Goal: Task Accomplishment & Management: Use online tool/utility

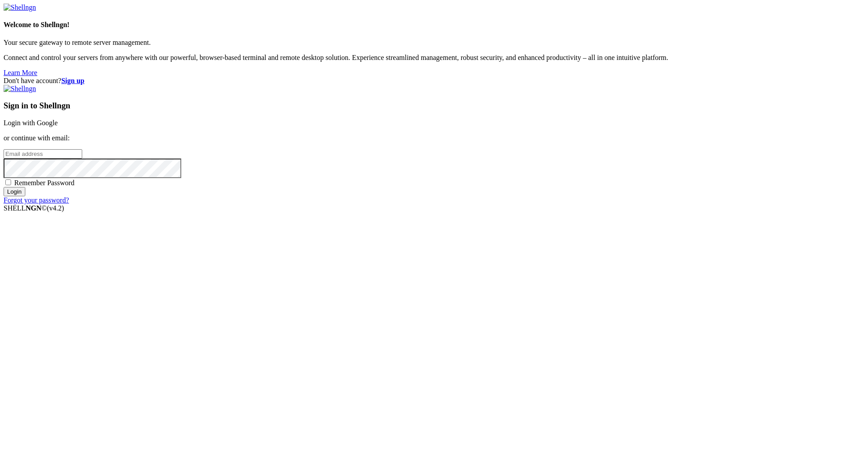
type input "[EMAIL_ADDRESS][DOMAIN_NAME]"
click at [75, 187] on span "Remember Password" at bounding box center [44, 183] width 60 height 8
click at [11, 185] on input "Remember Password" at bounding box center [8, 183] width 6 height 6
checkbox input "true"
click at [491, 204] on div "Sign in to Shellngn Login with Google or continue with email: [EMAIL_ADDRESS][D…" at bounding box center [427, 145] width 846 height 120
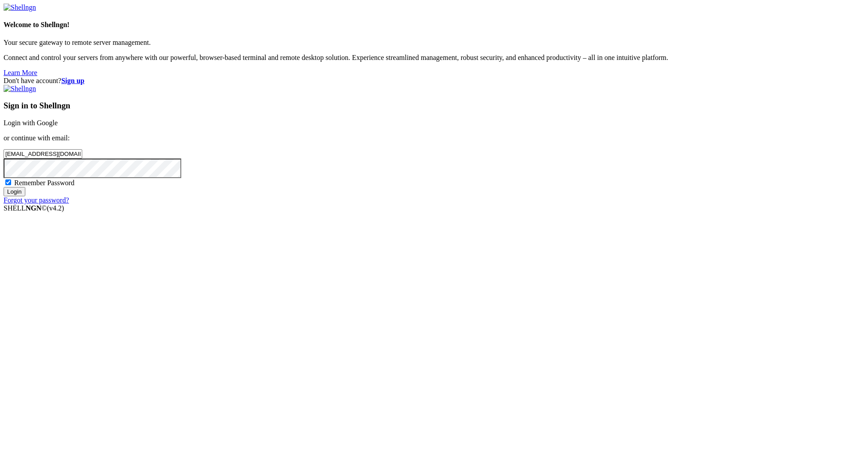
click at [25, 196] on input "Login" at bounding box center [15, 191] width 22 height 9
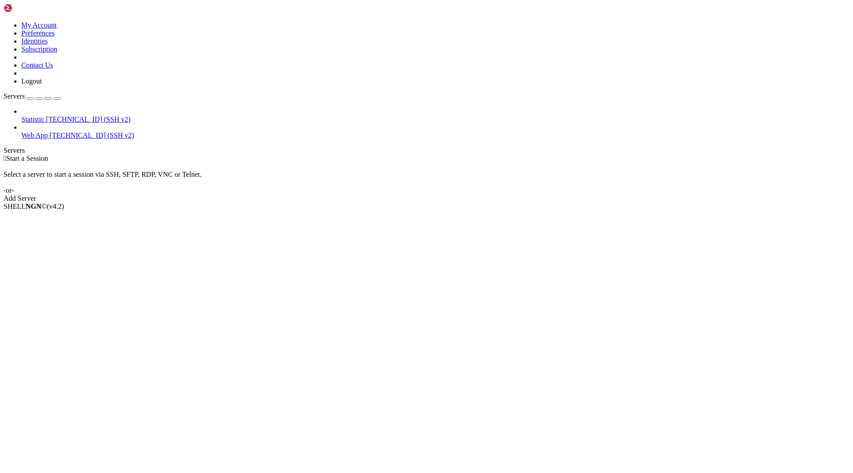
click at [47, 116] on span "[TECHNICAL_ID] (SSH v2)" at bounding box center [88, 120] width 84 height 8
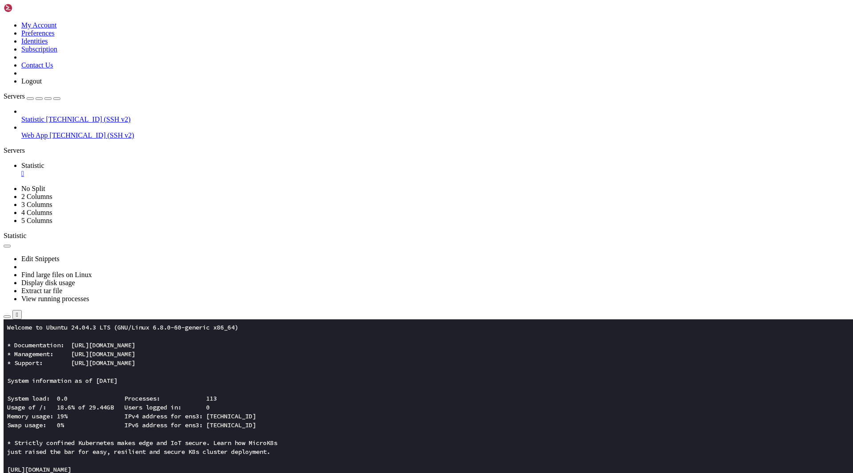
click at [161, 468] on x-row "[URL][DOMAIN_NAME]" at bounding box center [374, 469] width 734 height 9
click at [7, 317] on icon "button" at bounding box center [7, 317] width 0 height 0
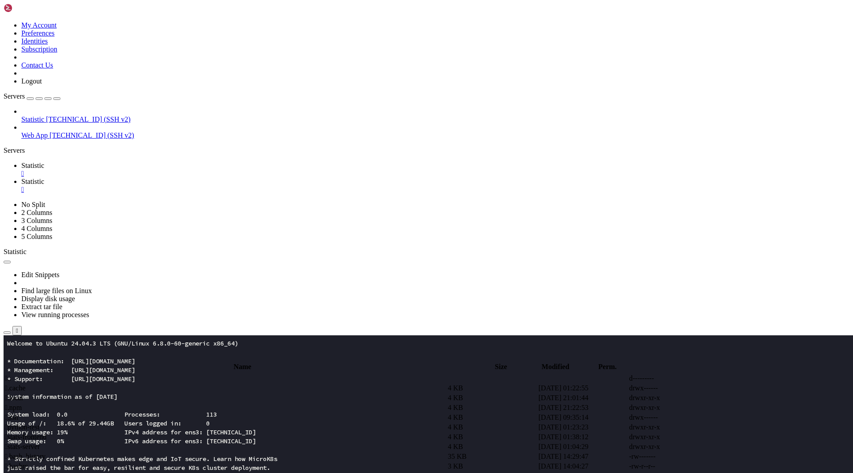
click at [176, 443] on td " stats-server" at bounding box center [225, 447] width 442 height 9
type input "/root/stats-server"
click at [31, 443] on span " server.js" at bounding box center [18, 447] width 26 height 8
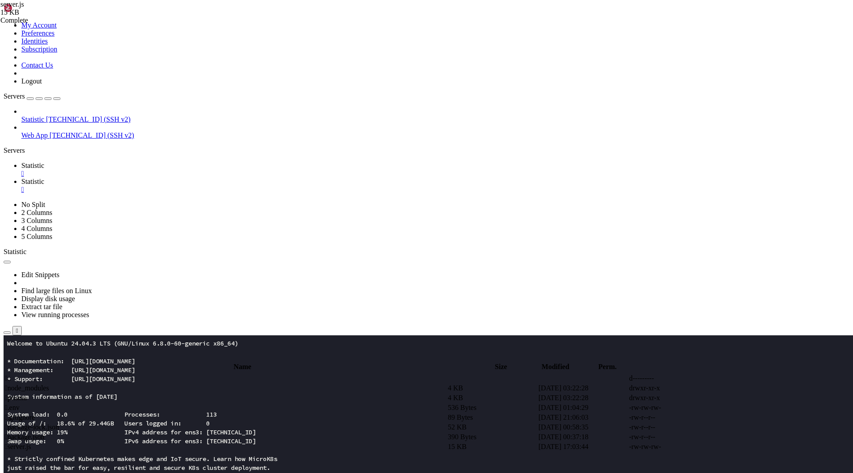
type textarea "});"
click at [27, 394] on span " prisma" at bounding box center [16, 398] width 22 height 8
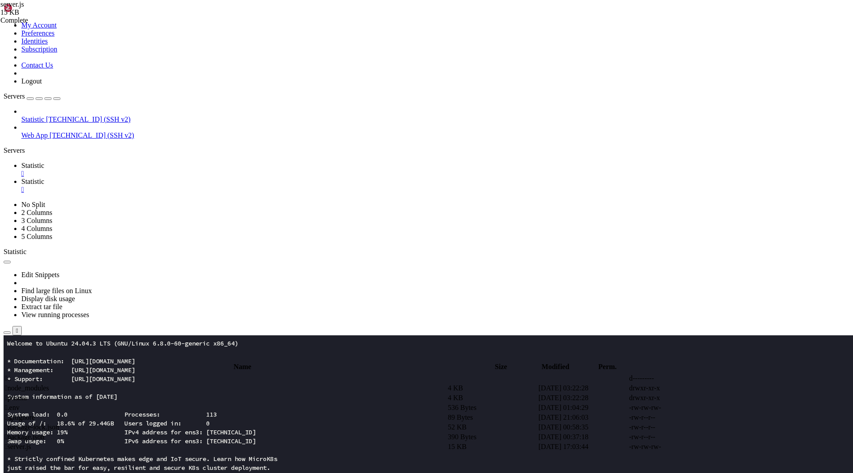
type input "/root/stats-server/prisma"
click at [50, 404] on span " schema.prisma" at bounding box center [27, 408] width 45 height 8
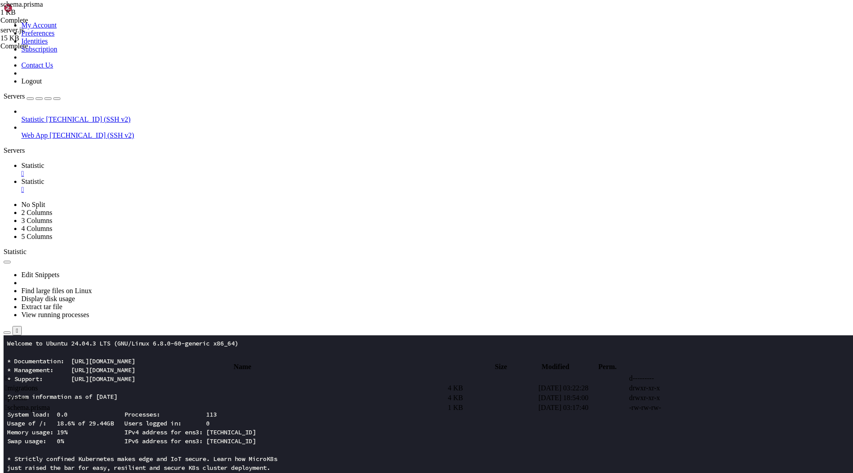
type textarea "}"
paste textarea
click at [162, 374] on td " .." at bounding box center [225, 378] width 442 height 9
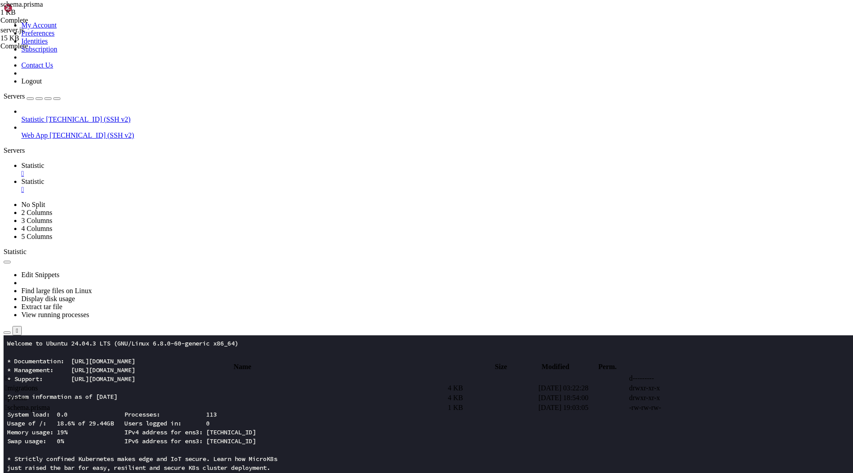
type input "/root/stats-server"
click at [31, 443] on span " server.js" at bounding box center [18, 447] width 26 height 8
drag, startPoint x: 173, startPoint y: 430, endPoint x: 124, endPoint y: 112, distance: 322.5
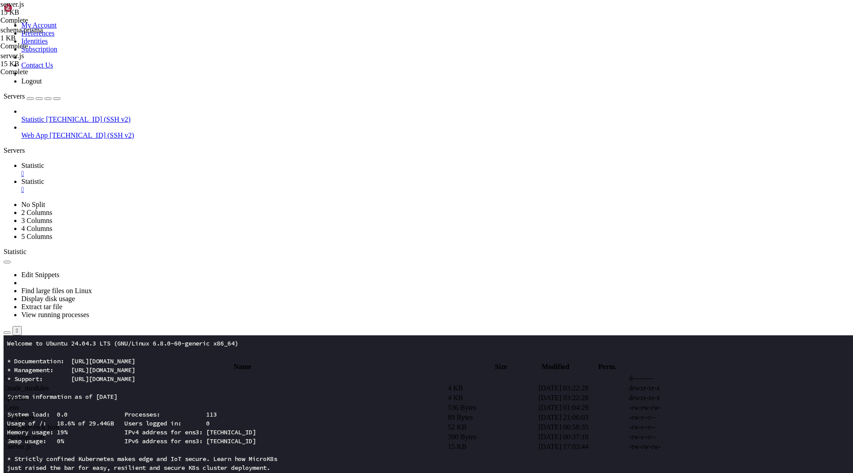
type textarea "[DOMAIN_NAME]("/api/collect", async (req, res) => {"
type textarea "} });"
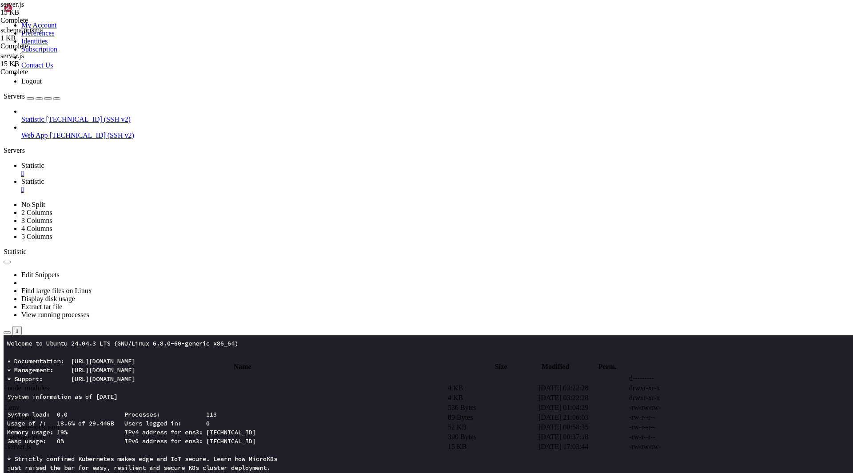
type textarea "} });"
drag, startPoint x: 302, startPoint y: 232, endPoint x: 380, endPoint y: 230, distance: 78.2
type textarea "await tx.fingerprint.create({ data: { type: t, fp } });"
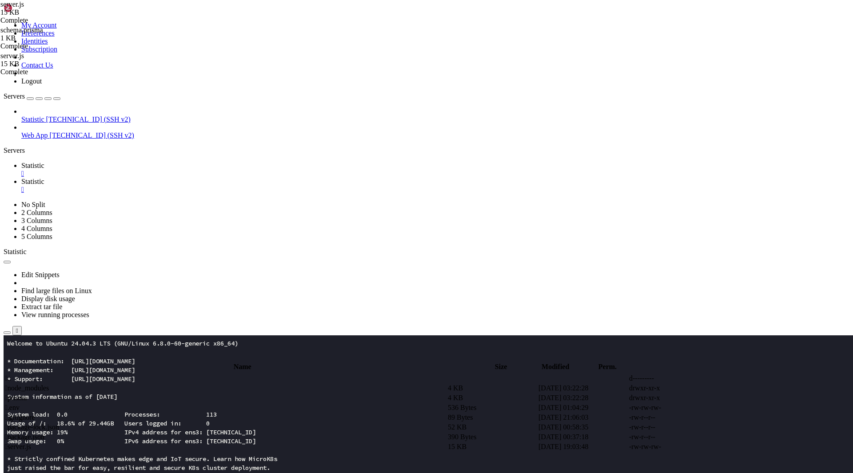
click at [137, 162] on link "Statistic " at bounding box center [435, 170] width 828 height 16
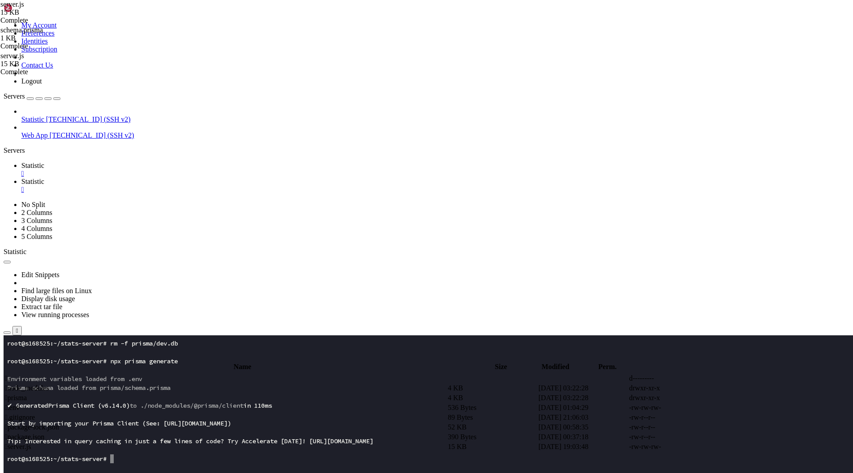
click at [148, 387] on span "Prisma schema loaded from prisma/schema.prisma" at bounding box center [89, 388] width 164 height 8
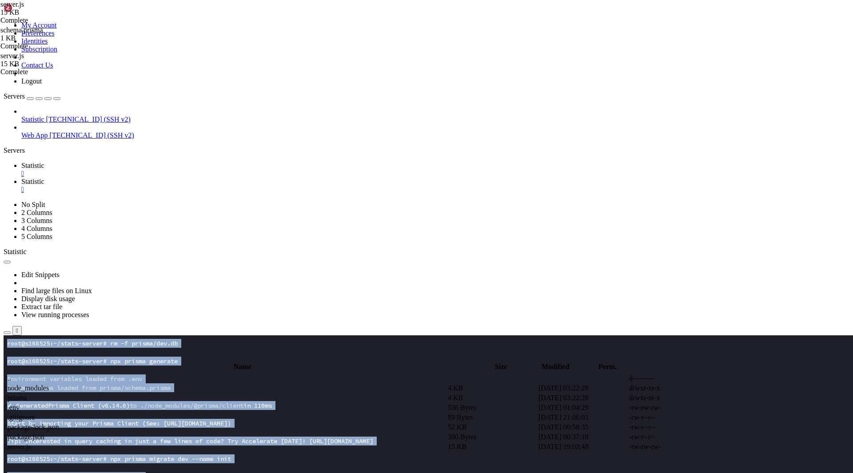
drag, startPoint x: 197, startPoint y: 616, endPoint x: 8, endPoint y: 321, distance: 350.8
click html "Page up root@s168525:~/stats-server# rm -f prisma/dev.db root@s168525:~/stats-s…"
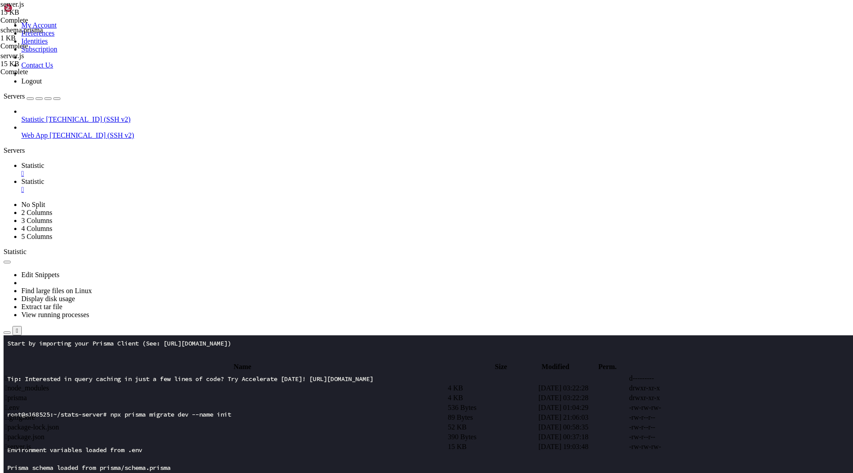
scroll to position [204, 0]
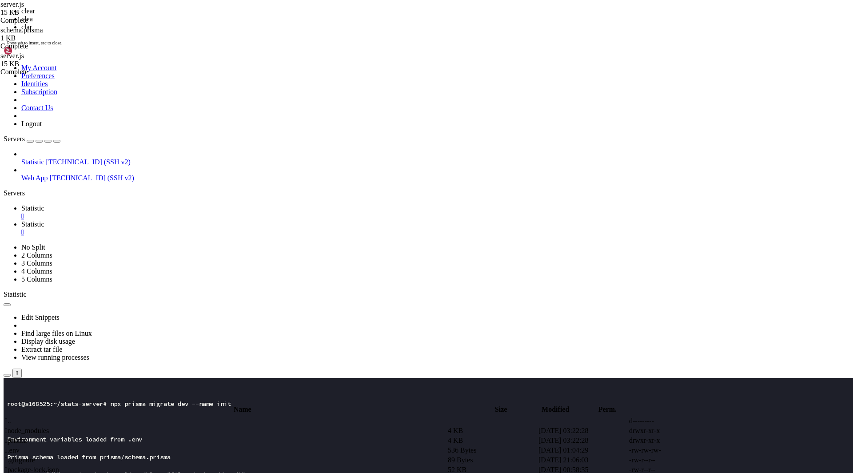
scroll to position [0, 0]
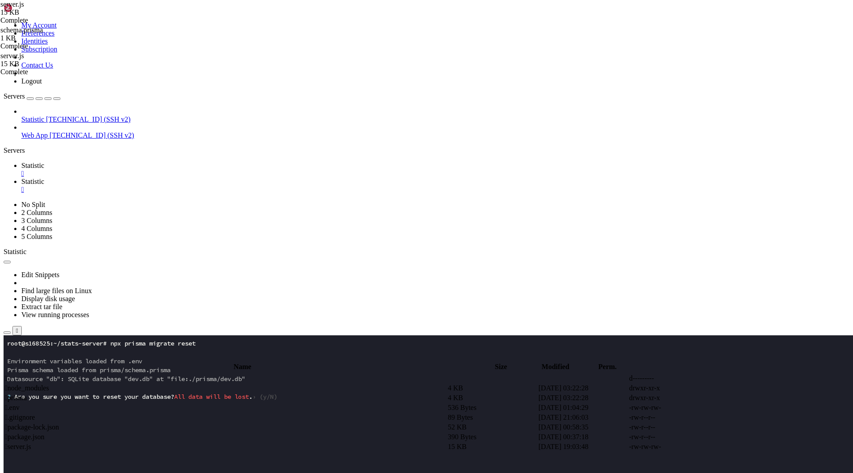
click at [145, 429] on x-row at bounding box center [374, 432] width 734 height 9
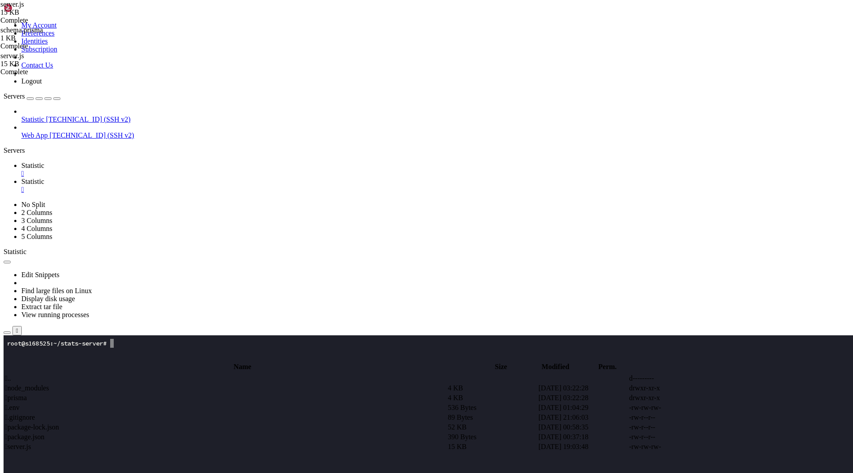
click at [190, 425] on x-row at bounding box center [374, 423] width 734 height 9
